Goal: Information Seeking & Learning: Understand process/instructions

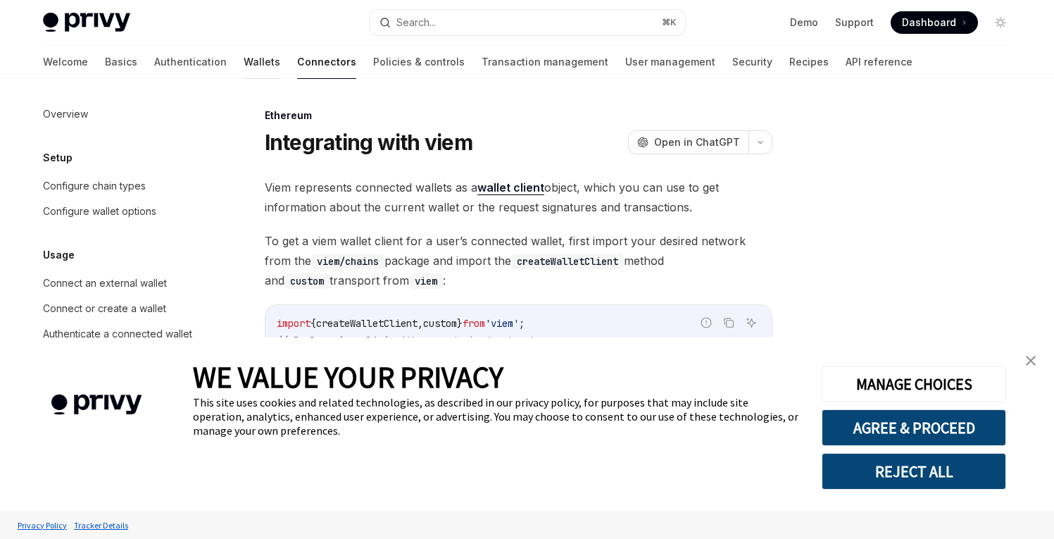
click at [244, 65] on link "Wallets" at bounding box center [262, 62] width 37 height 34
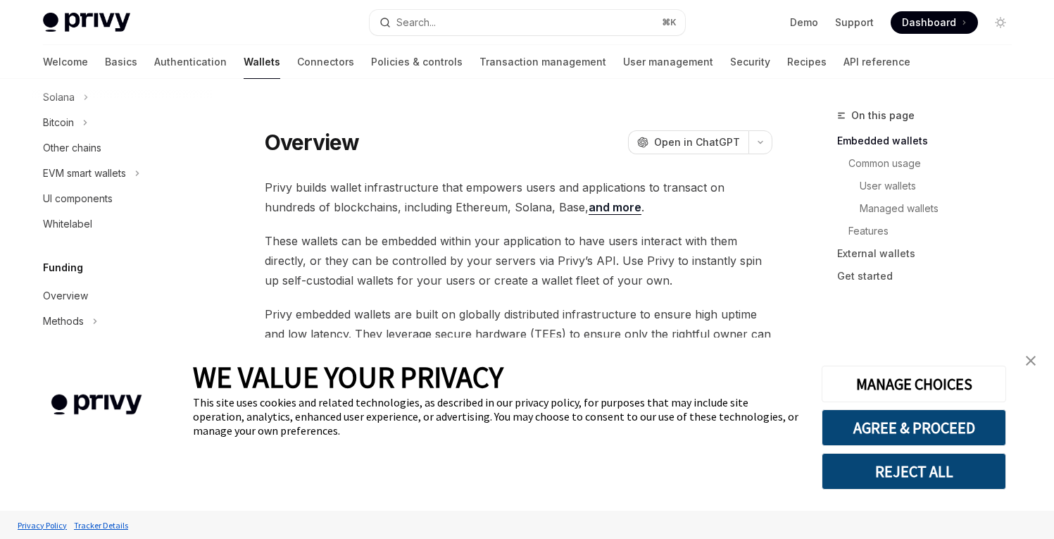
scroll to position [407, 0]
click at [1037, 361] on link "close banner" at bounding box center [1031, 361] width 28 height 28
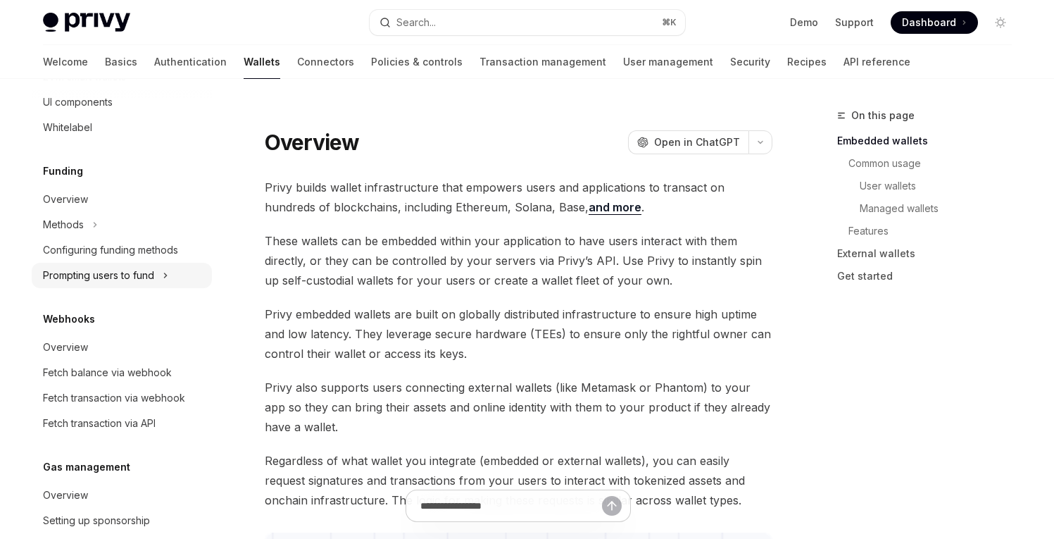
scroll to position [504, 0]
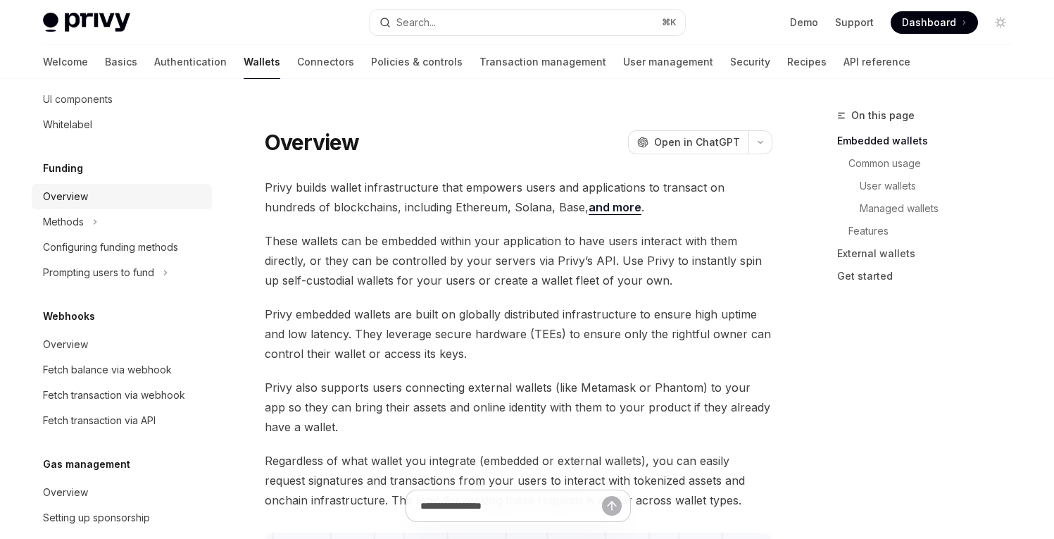
click at [82, 194] on div "Overview" at bounding box center [65, 196] width 45 height 17
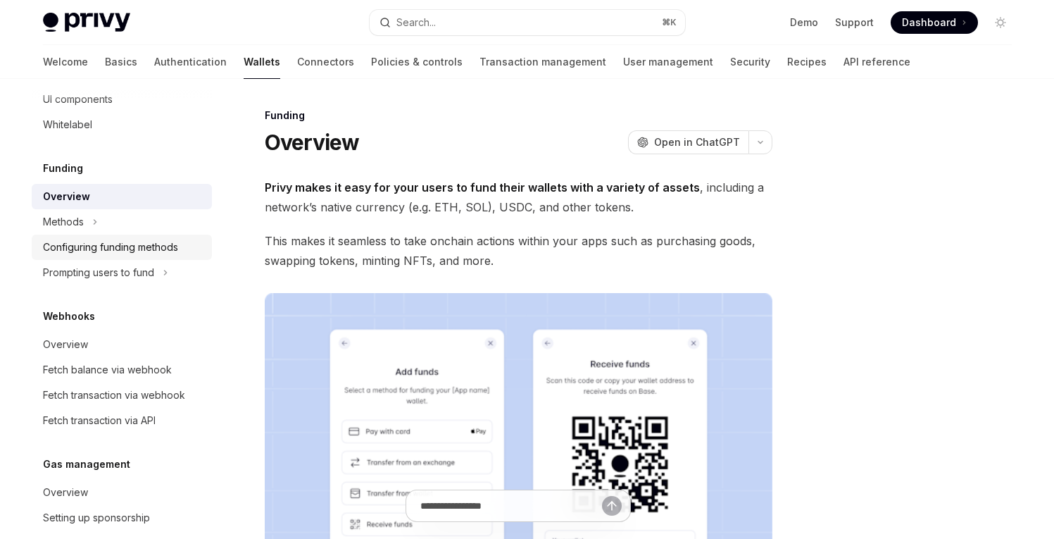
click at [103, 237] on link "Configuring funding methods" at bounding box center [122, 247] width 180 height 25
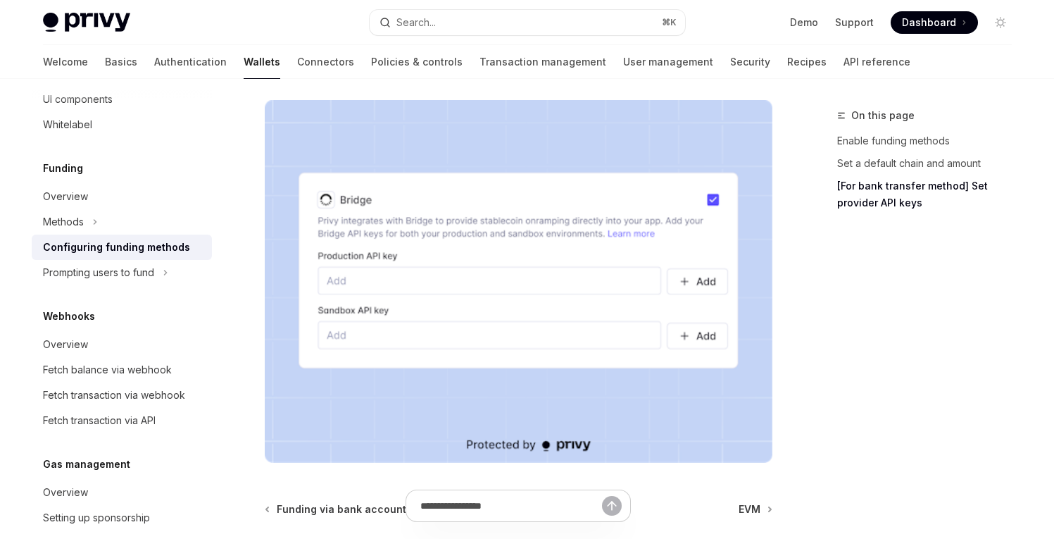
scroll to position [1281, 0]
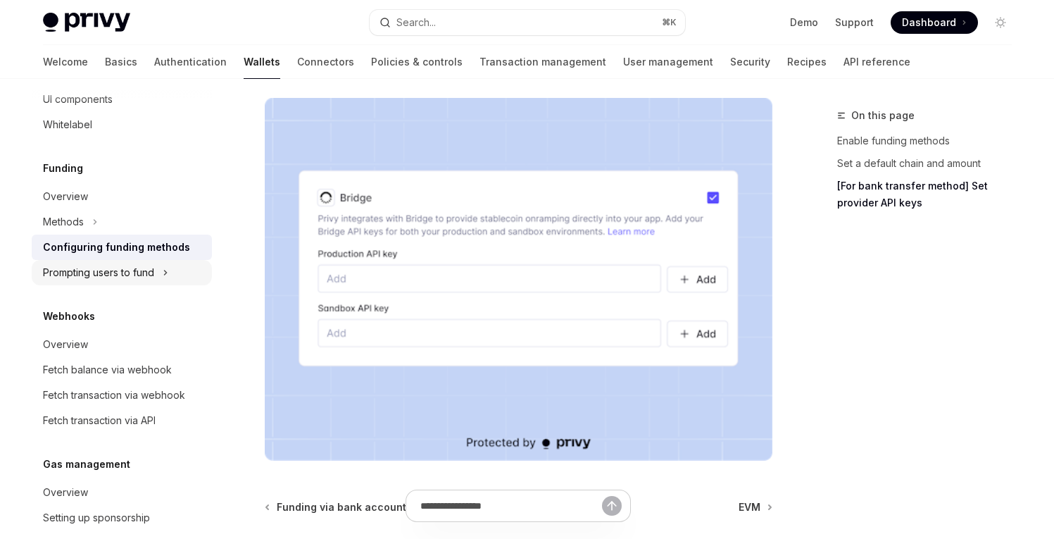
click at [116, 272] on div "Prompting users to fund" at bounding box center [98, 272] width 111 height 17
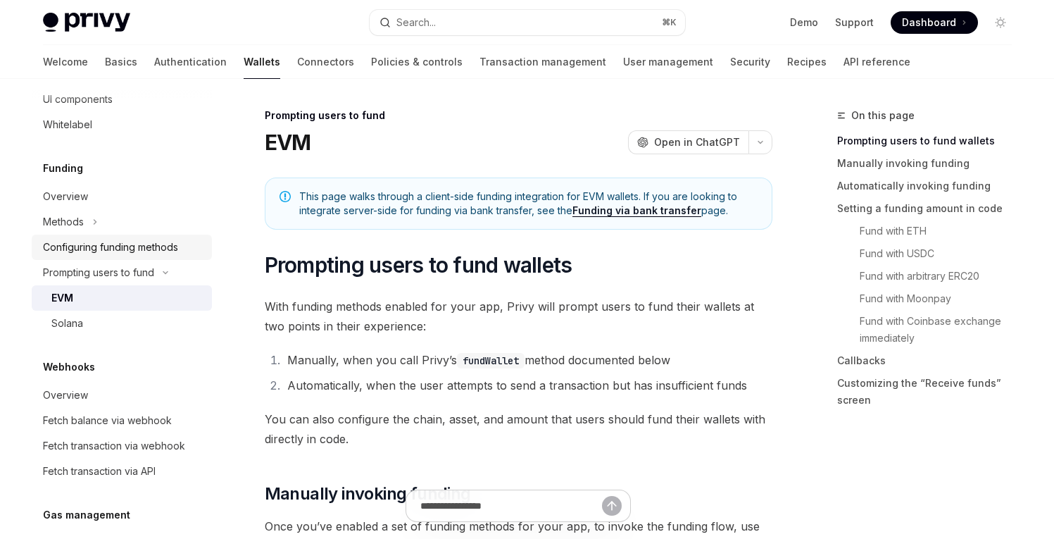
click at [114, 254] on div "Configuring funding methods" at bounding box center [110, 247] width 135 height 17
type textarea "*"
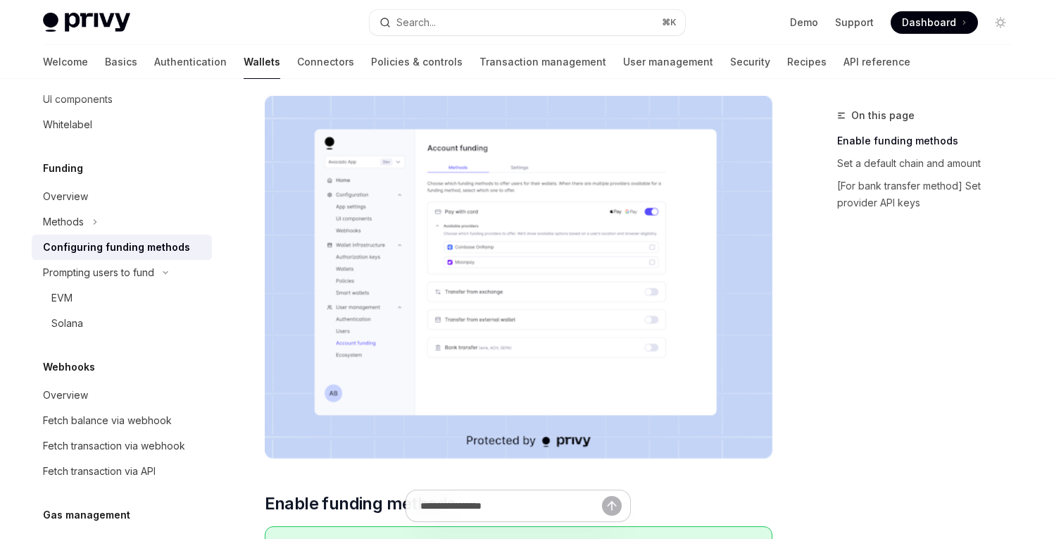
scroll to position [113, 0]
